Goal: Navigation & Orientation: Find specific page/section

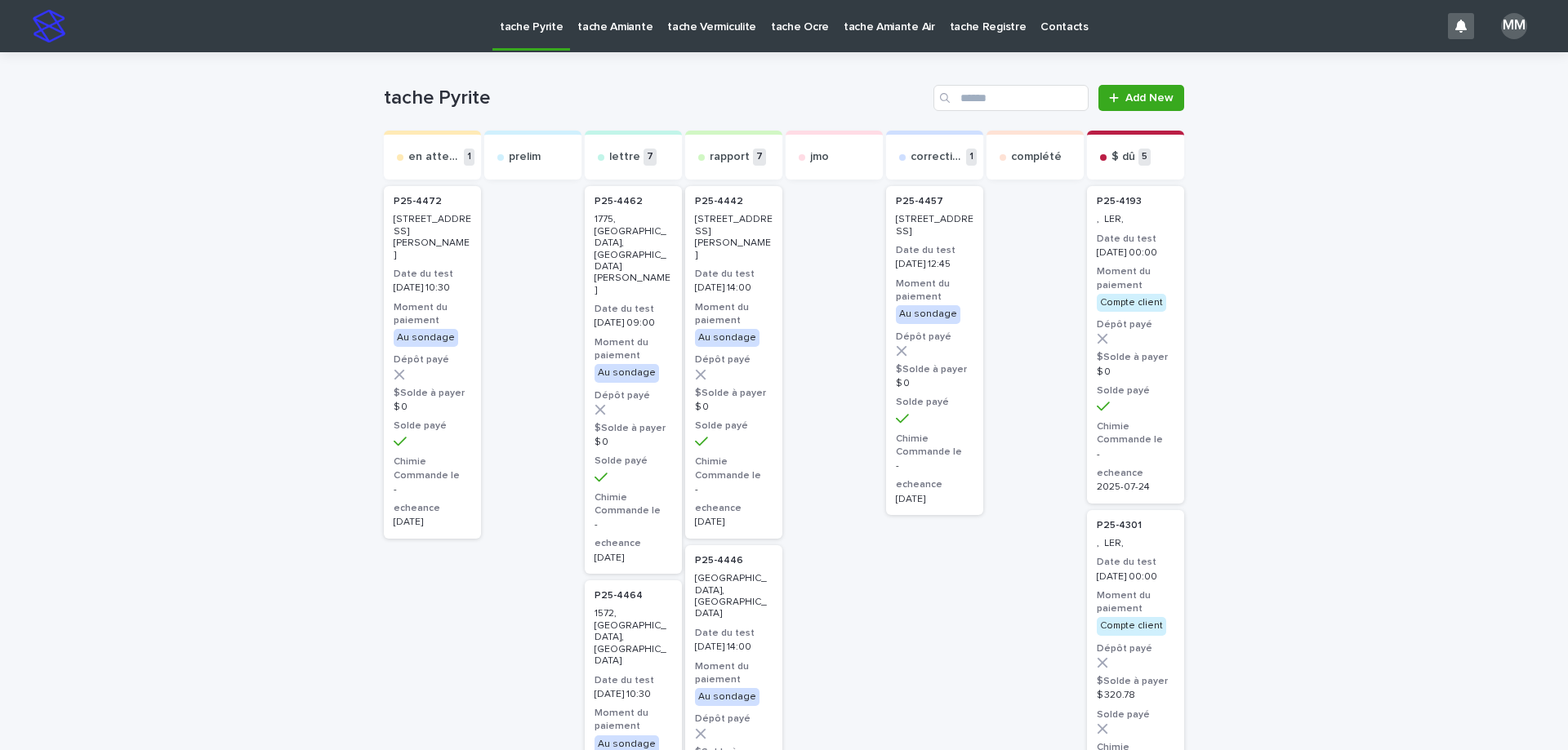
click at [595, 17] on p "tache Amiante" at bounding box center [615, 17] width 76 height 34
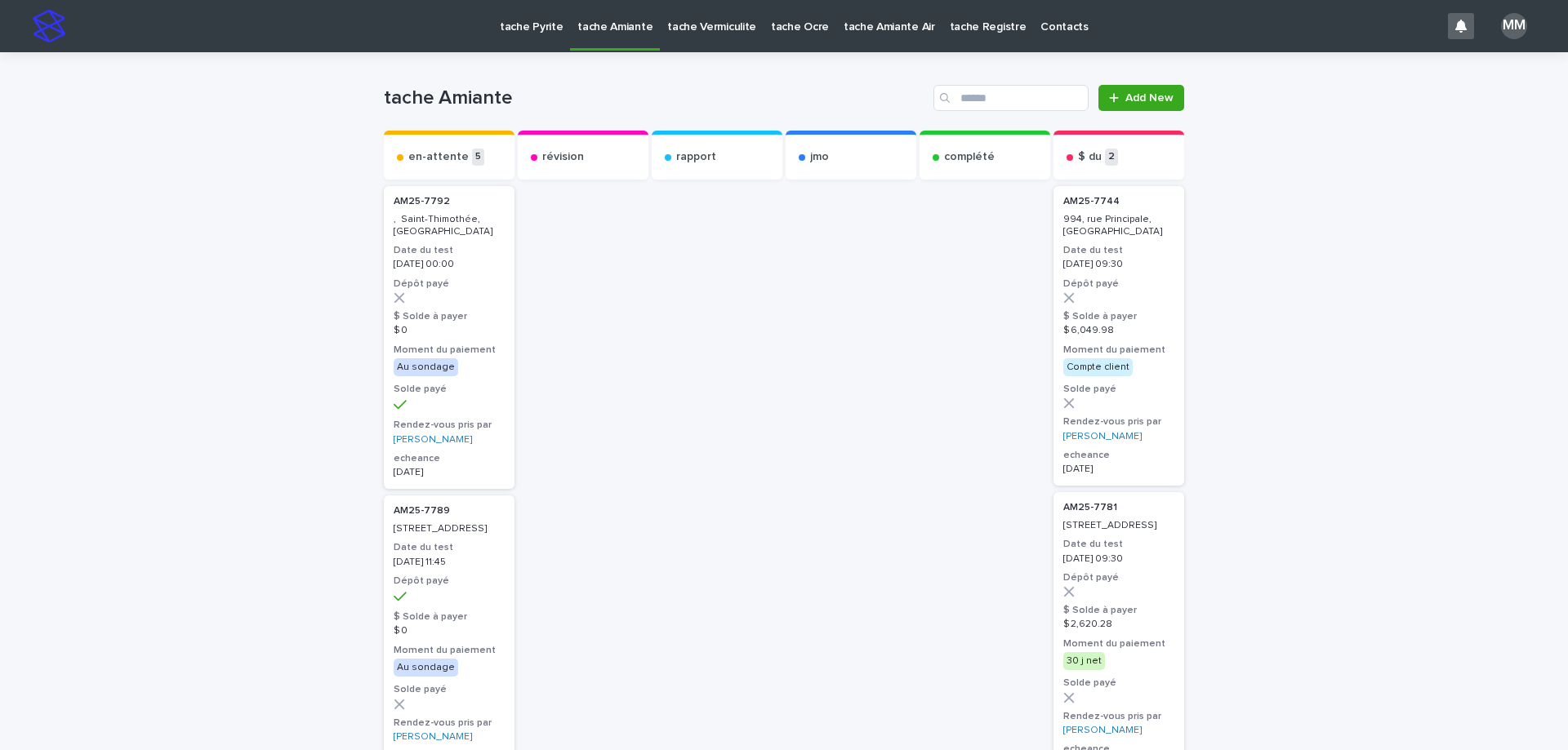
click at [701, 18] on p "tache Vermiculite" at bounding box center [711, 17] width 89 height 34
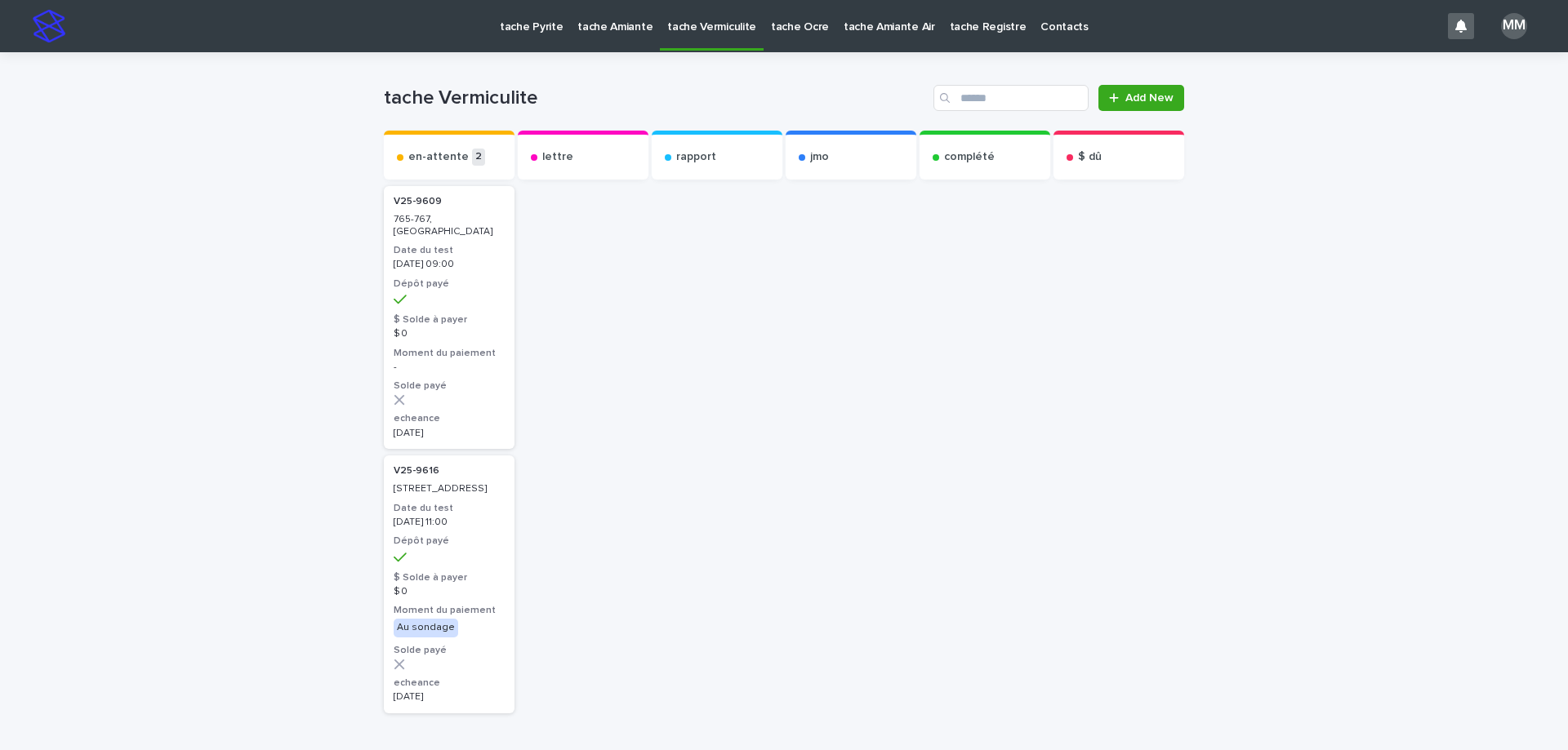
click at [791, 25] on p "tache Ocre" at bounding box center [799, 17] width 58 height 34
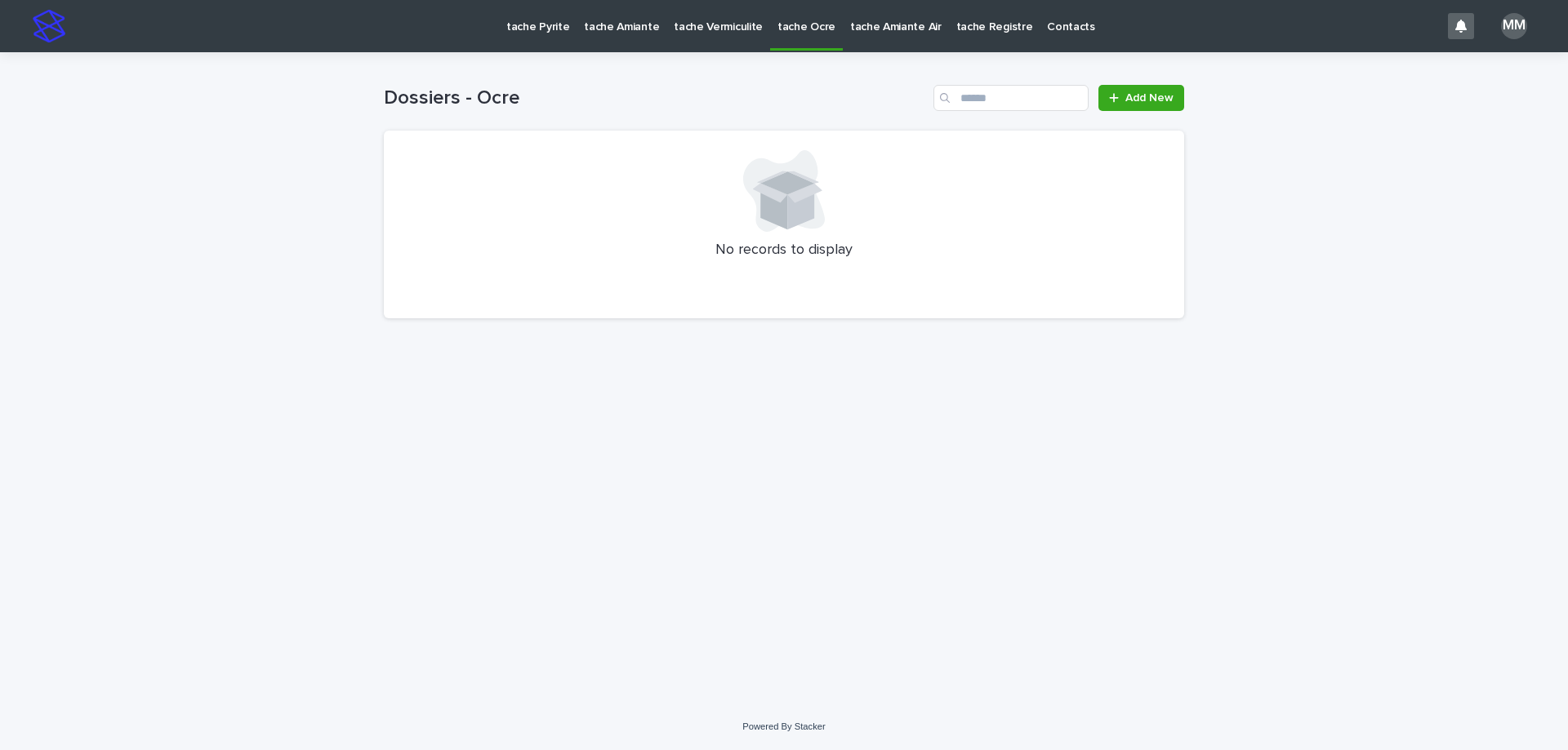
click at [885, 25] on p "tache Amiante Air" at bounding box center [896, 17] width 91 height 34
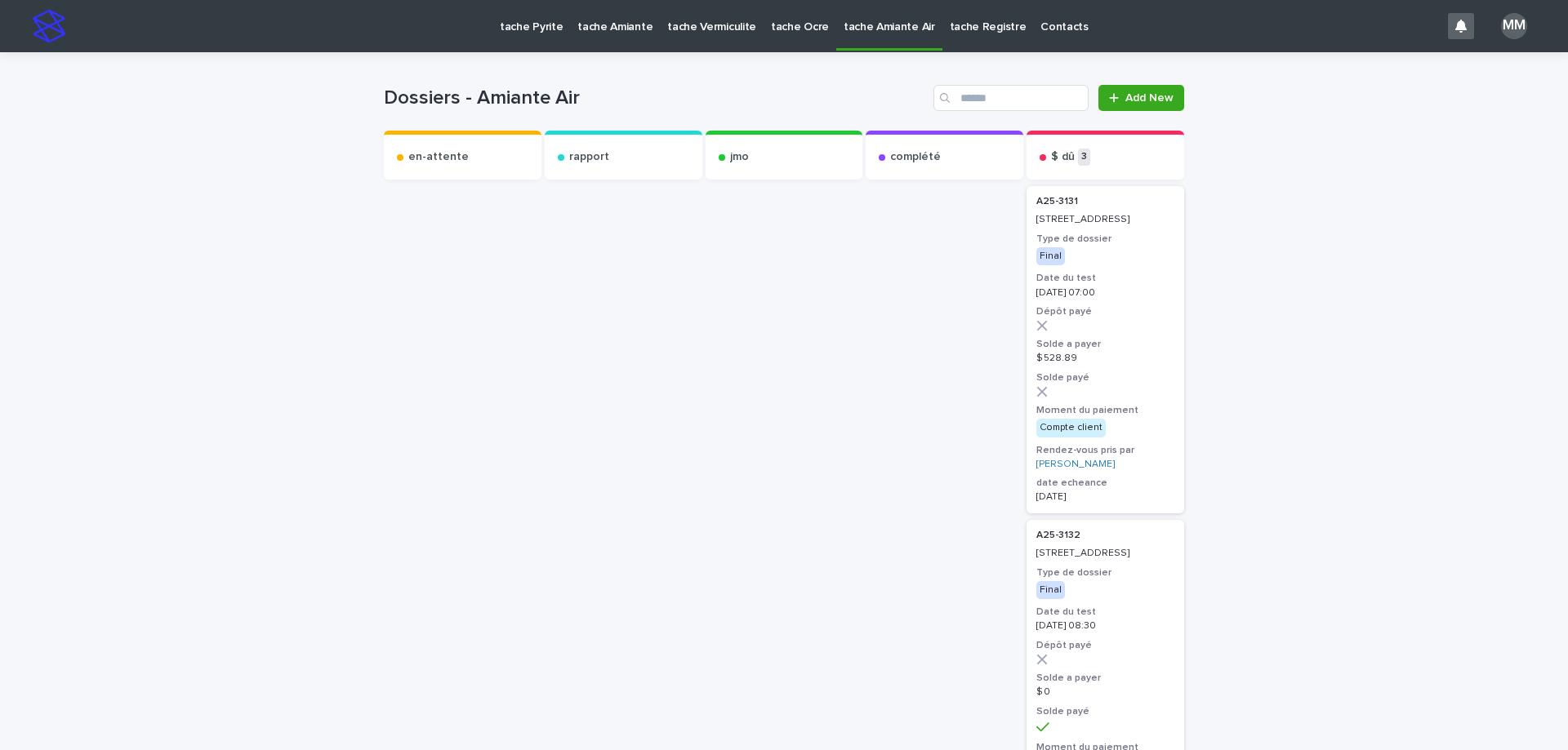
click at [539, 22] on p "tache Pyrite" at bounding box center [531, 17] width 63 height 34
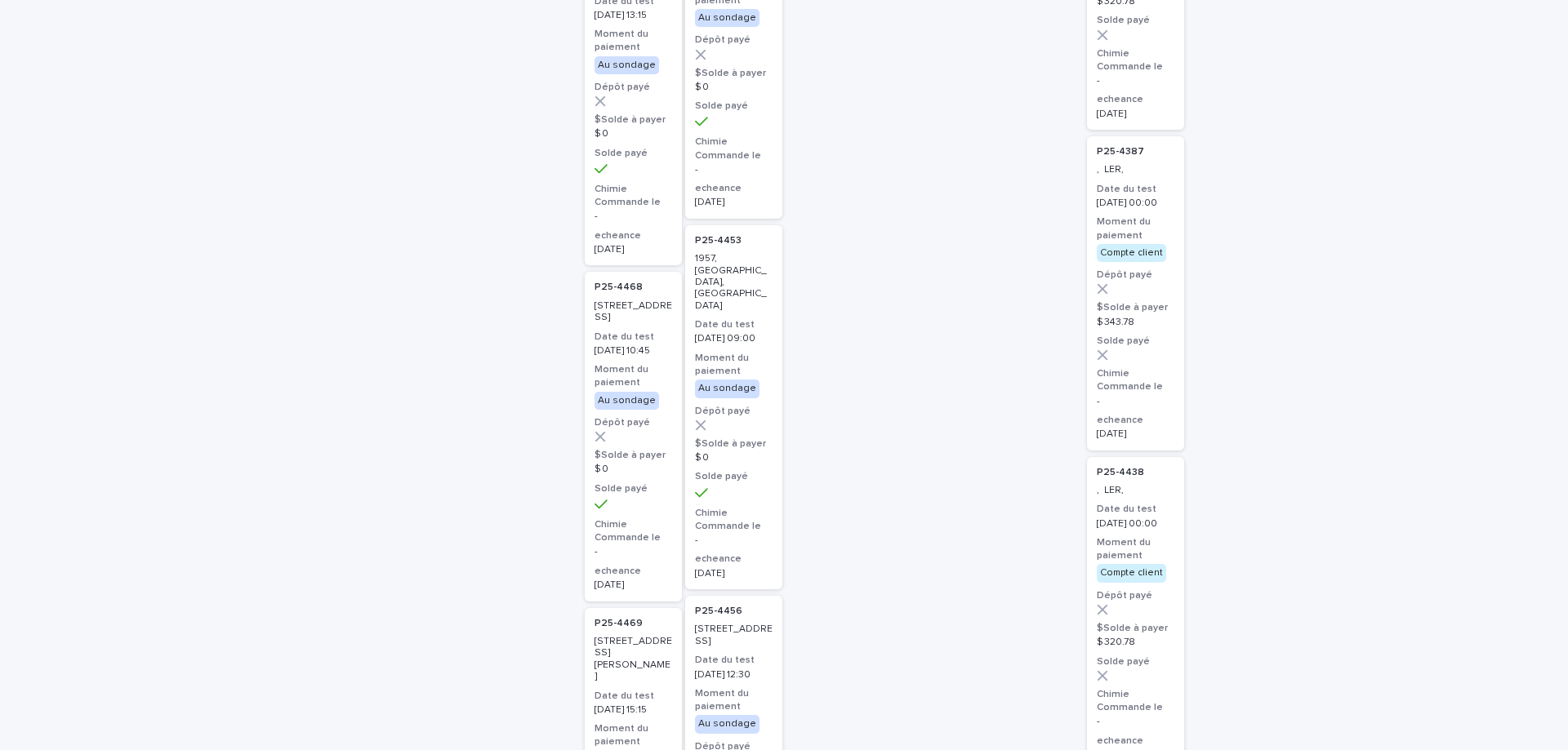
scroll to position [1061, 0]
